Goal: Task Accomplishment & Management: Use online tool/utility

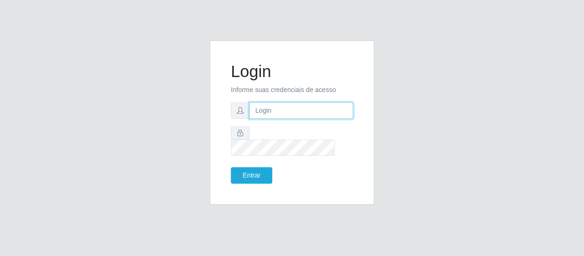
click at [275, 116] on input "text" at bounding box center [301, 110] width 104 height 16
type input "[EMAIL_ADDRESS][DOMAIN_NAME]"
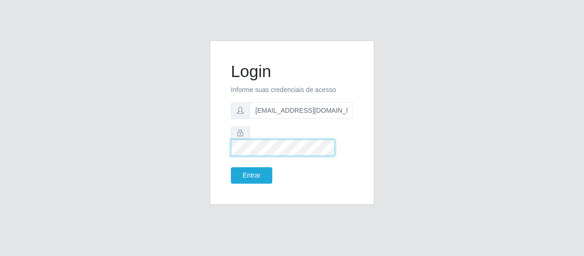
click at [231, 167] on button "Entrar" at bounding box center [251, 175] width 41 height 16
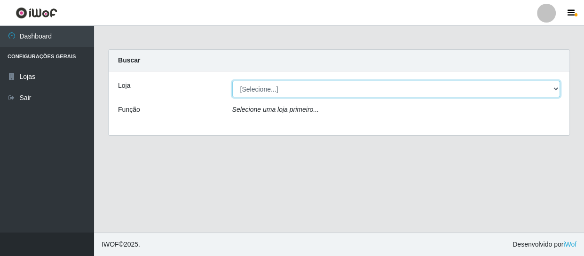
click at [283, 85] on select "[Selecione...] SuperFácil Atacado - São Gonçalo do Amarante" at bounding box center [396, 89] width 328 height 16
select select "408"
click at [232, 81] on select "[Selecione...] SuperFácil Atacado - São Gonçalo do Amarante" at bounding box center [396, 89] width 328 height 16
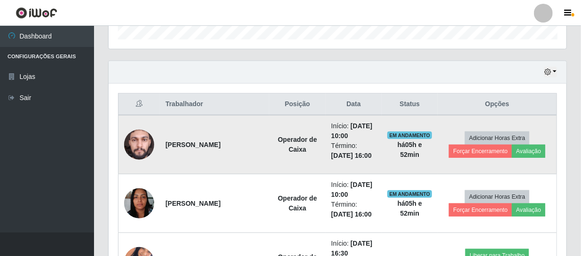
scroll to position [299, 0]
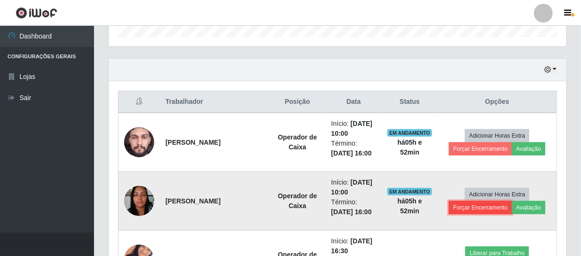
click at [490, 208] on button "Forçar Encerramento" at bounding box center [480, 207] width 63 height 13
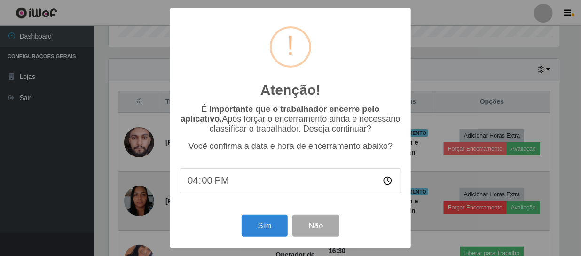
scroll to position [195, 453]
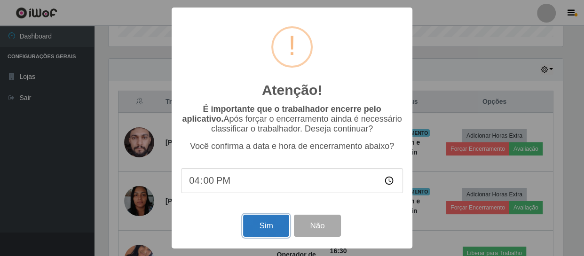
click at [256, 225] on button "Sim" at bounding box center [266, 226] width 46 height 22
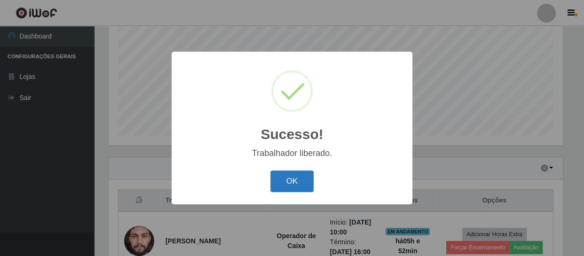
click at [301, 188] on button "OK" at bounding box center [292, 182] width 44 height 22
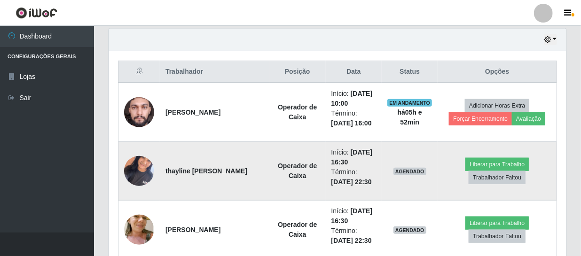
scroll to position [328, 0]
